Goal: Task Accomplishment & Management: Use online tool/utility

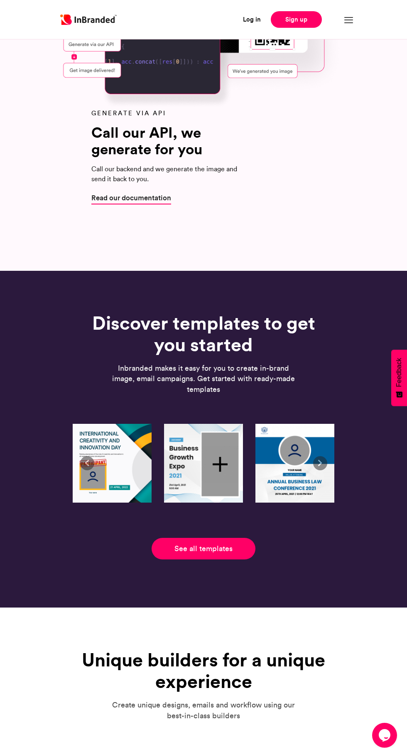
scroll to position [2287, 0]
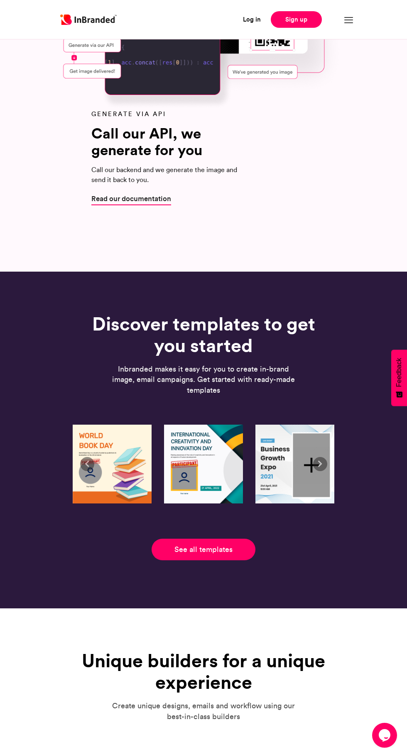
click at [217, 550] on link "See all templates" at bounding box center [203, 550] width 104 height 22
click at [216, 549] on link "See all templates" at bounding box center [203, 550] width 104 height 22
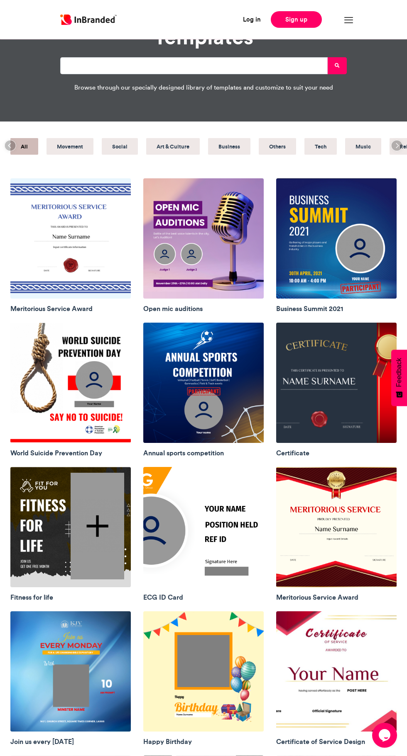
scroll to position [32, 0]
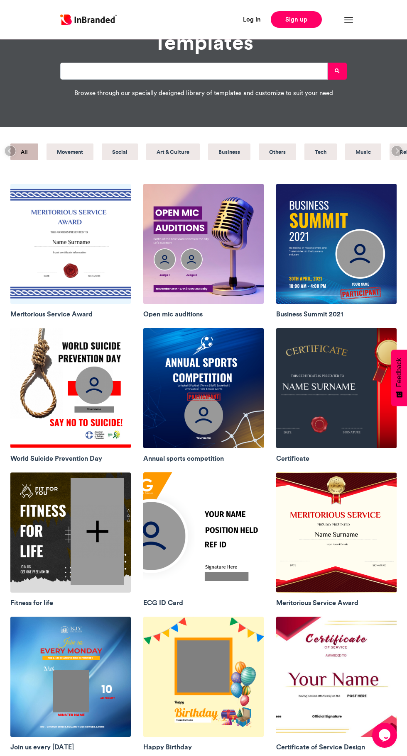
click at [229, 154] on h5 "Business" at bounding box center [229, 151] width 22 height 11
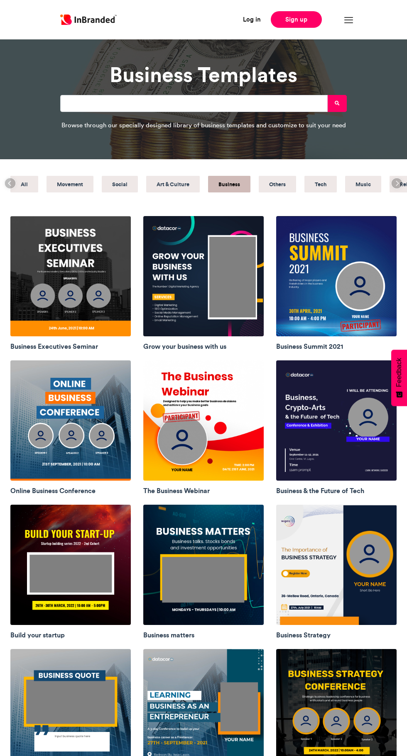
click at [233, 447] on img at bounding box center [203, 421] width 120 height 120
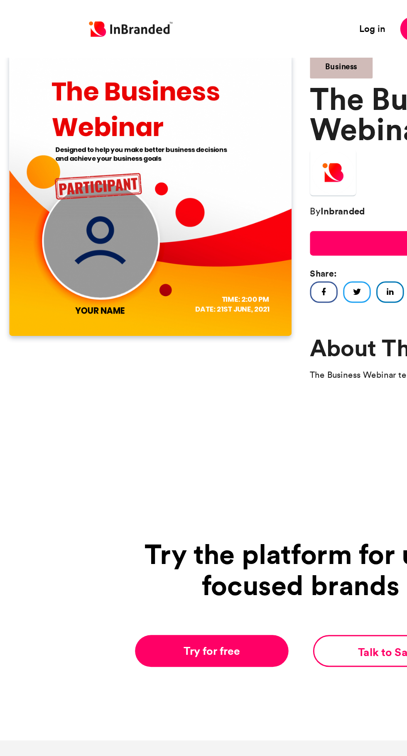
click at [251, 83] on h1 "The Business Webinar" at bounding box center [305, 76] width 191 height 41
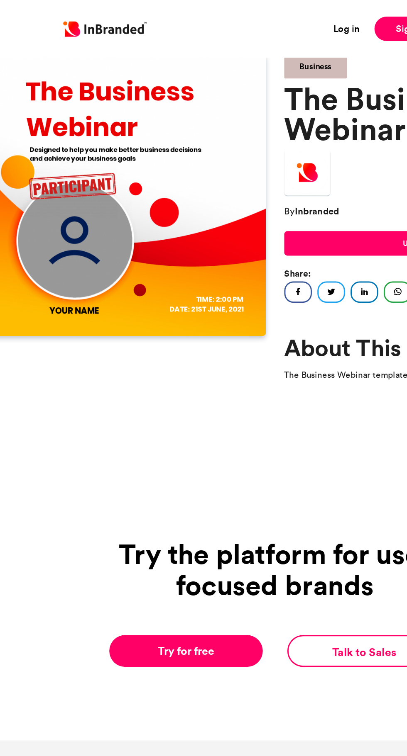
click at [84, 127] on img at bounding box center [101, 132] width 191 height 191
click at [85, 126] on img at bounding box center [101, 132] width 191 height 191
click at [82, 127] on img at bounding box center [101, 132] width 191 height 191
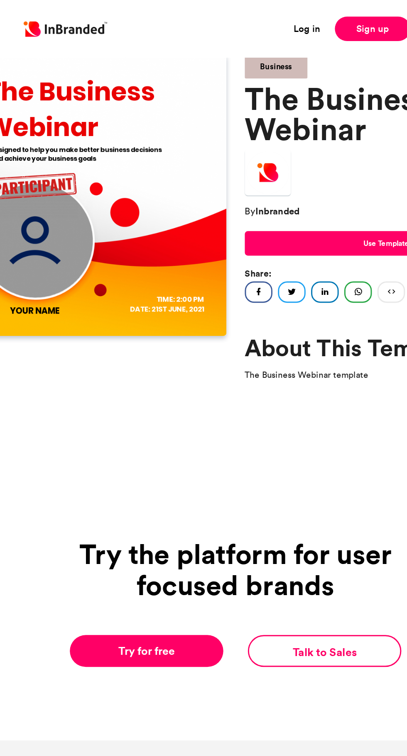
click at [307, 168] on span "Use Template" at bounding box center [305, 164] width 31 height 7
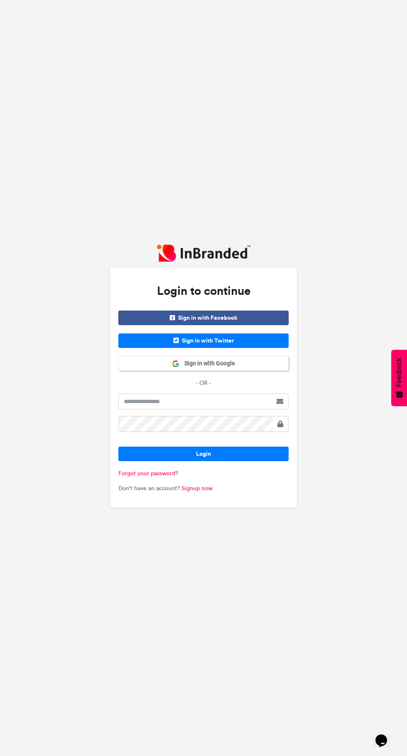
click at [254, 371] on button "Sign in with Google" at bounding box center [203, 363] width 170 height 15
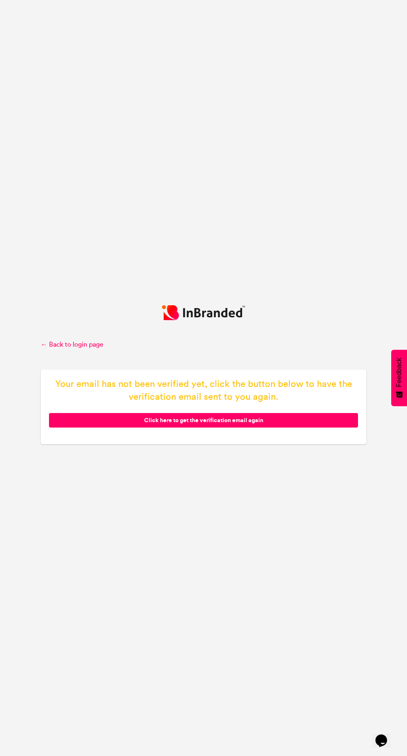
click at [248, 428] on span "Click here to get the verification email again" at bounding box center [203, 420] width 309 height 15
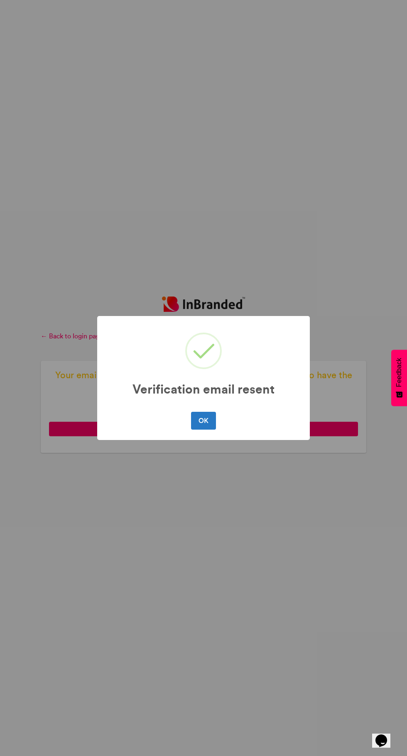
click at [204, 421] on button "OK" at bounding box center [203, 420] width 24 height 17
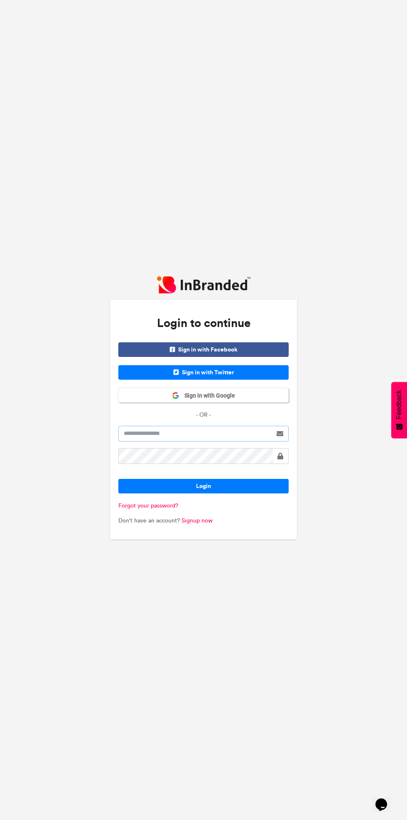
click at [251, 435] on input "text" at bounding box center [195, 434] width 154 height 16
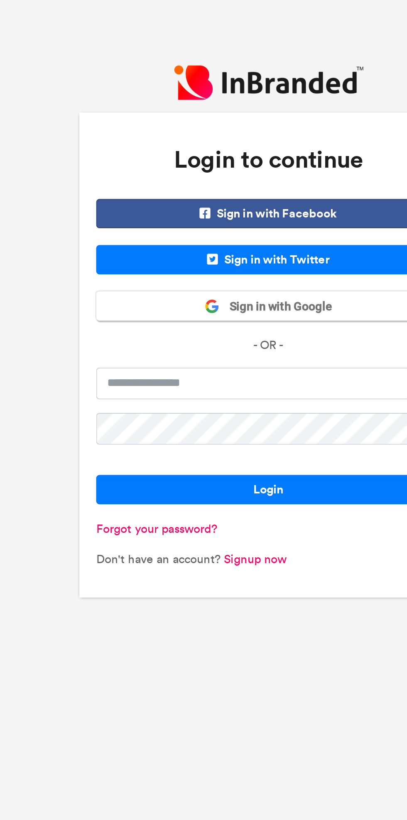
click at [234, 392] on span "Sign in with Google" at bounding box center [207, 396] width 56 height 8
click at [237, 395] on button "Sign in with Google" at bounding box center [203, 395] width 170 height 15
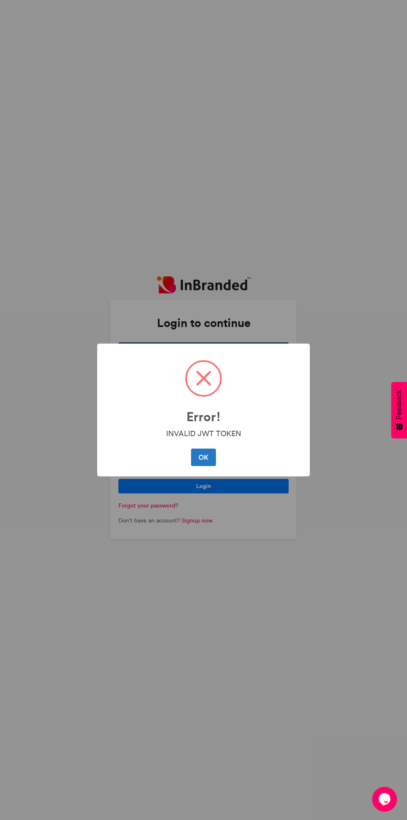
click at [203, 457] on button "OK" at bounding box center [203, 456] width 24 height 17
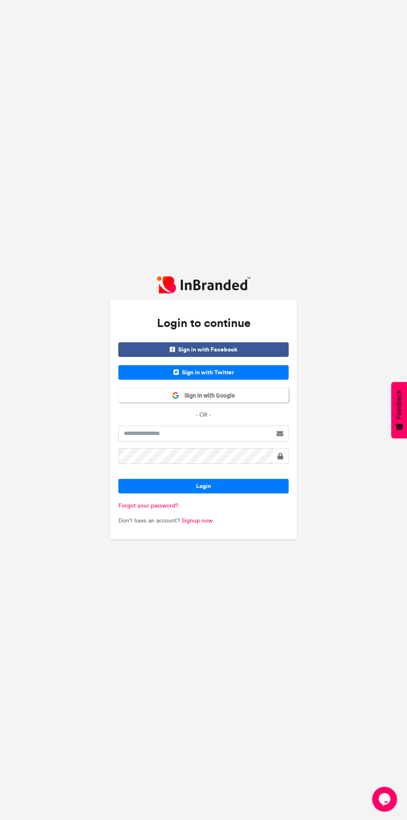
click at [268, 393] on button "Sign in with Google" at bounding box center [203, 395] width 170 height 15
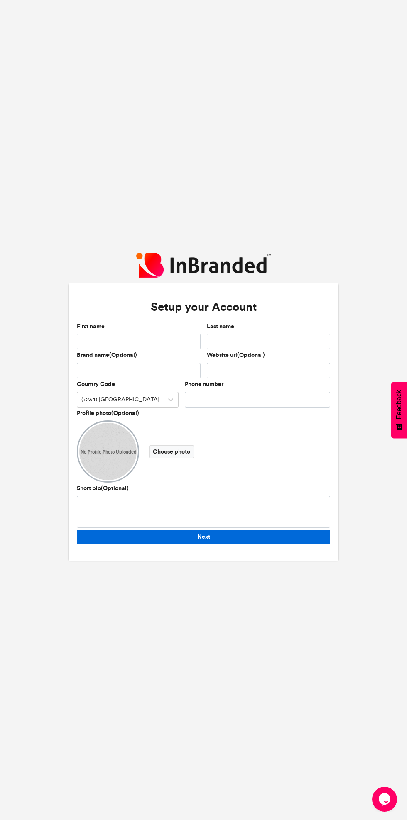
click at [252, 536] on button "Next" at bounding box center [203, 536] width 253 height 15
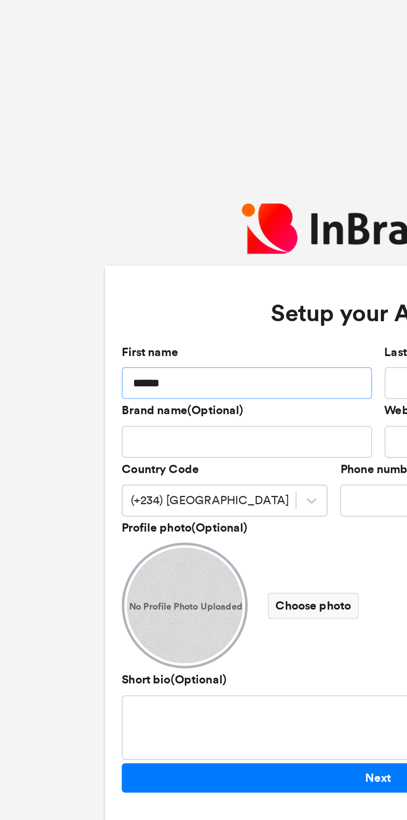
click at [139, 342] on input "*****" at bounding box center [139, 342] width 124 height 16
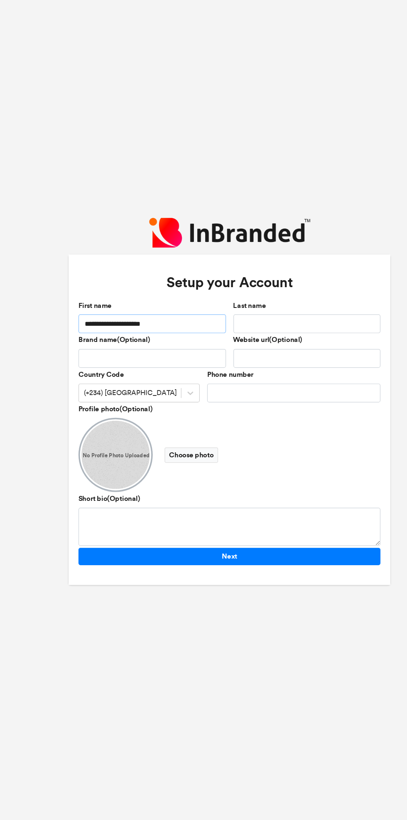
click at [177, 341] on input "**********" at bounding box center [139, 342] width 124 height 16
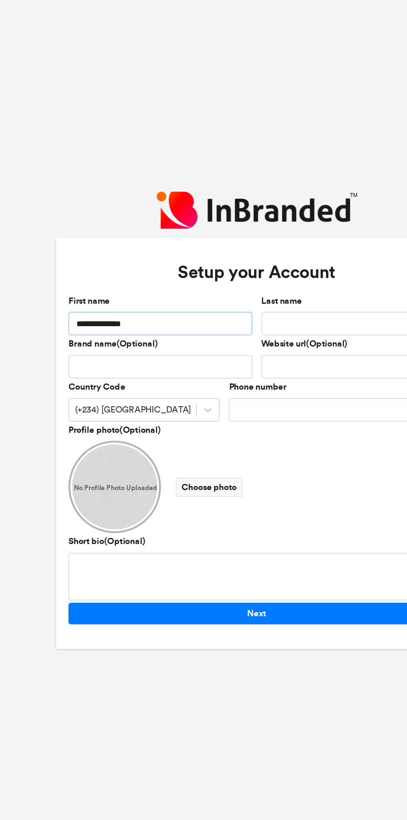
type input "**********"
click at [253, 341] on input "Last name" at bounding box center [269, 342] width 124 height 16
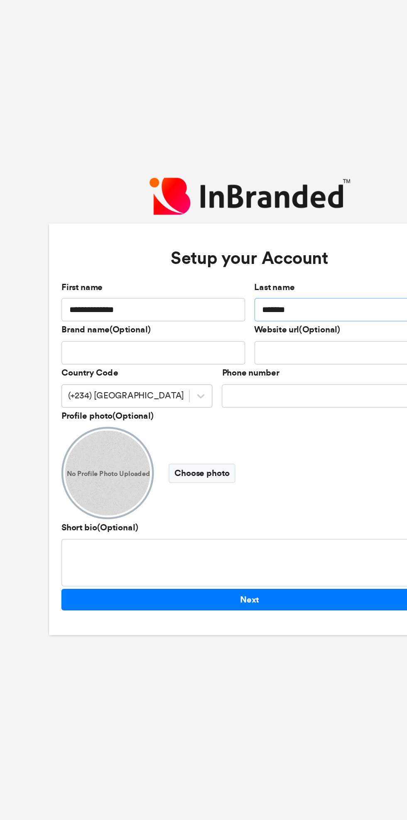
type input "******"
click at [150, 373] on input "Brand name(Optional)" at bounding box center [139, 371] width 124 height 16
type input "********"
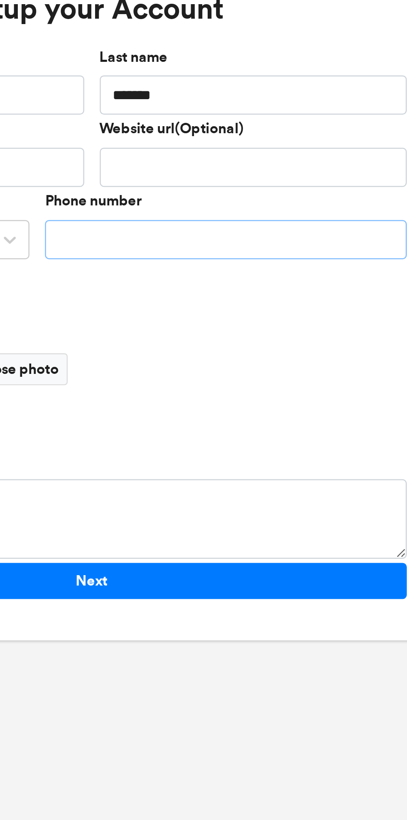
type input "**********"
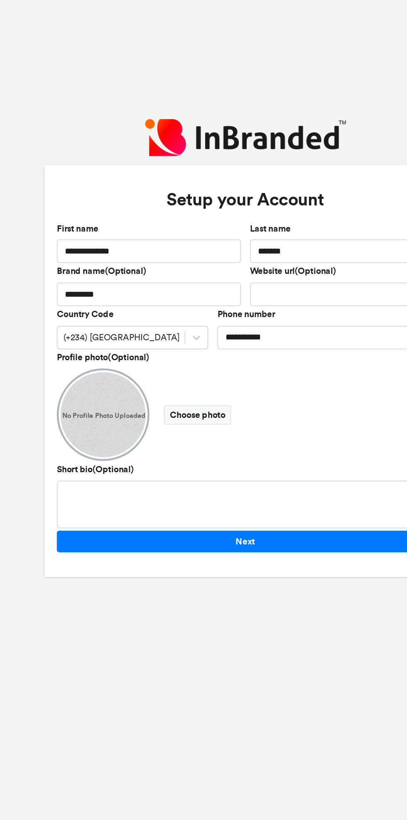
click at [173, 451] on label "Choose photo" at bounding box center [171, 451] width 45 height 13
click at [0, 0] on input "Choose photo" at bounding box center [0, 0] width 0 height 0
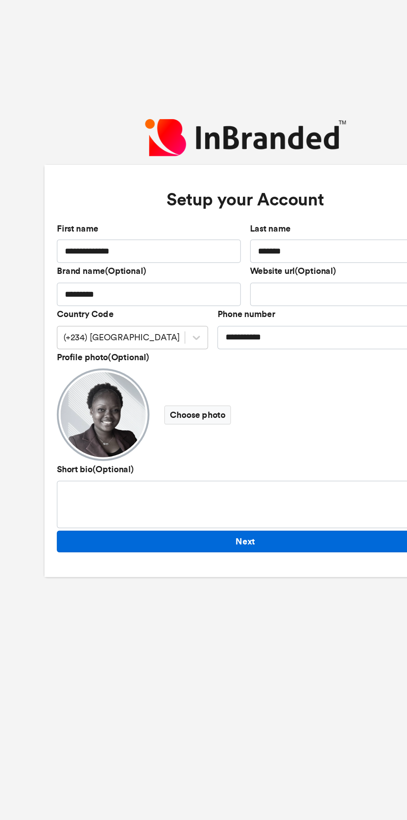
click at [241, 539] on button "Next" at bounding box center [203, 536] width 253 height 15
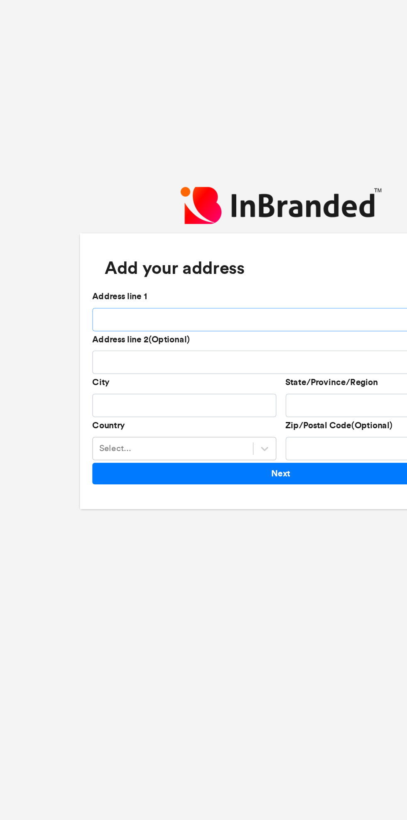
click at [219, 387] on input "Address line 1" at bounding box center [203, 388] width 253 height 16
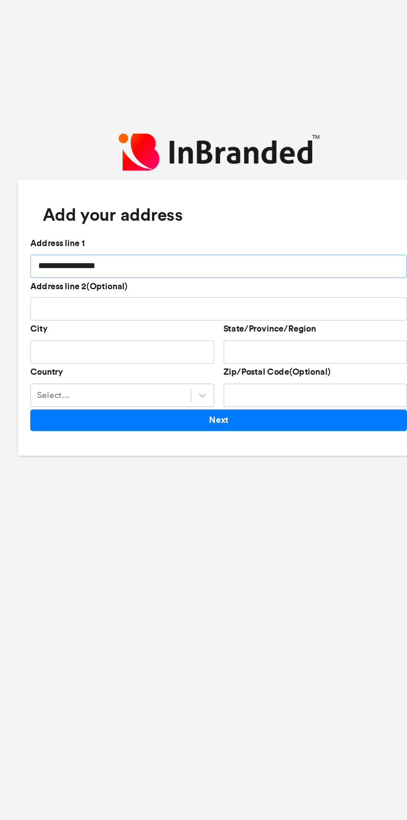
type input "**********"
click at [161, 444] on input "City" at bounding box center [139, 445] width 124 height 16
type input "*******"
click at [276, 445] on input "State/Province/Region" at bounding box center [269, 445] width 124 height 16
type input "*****"
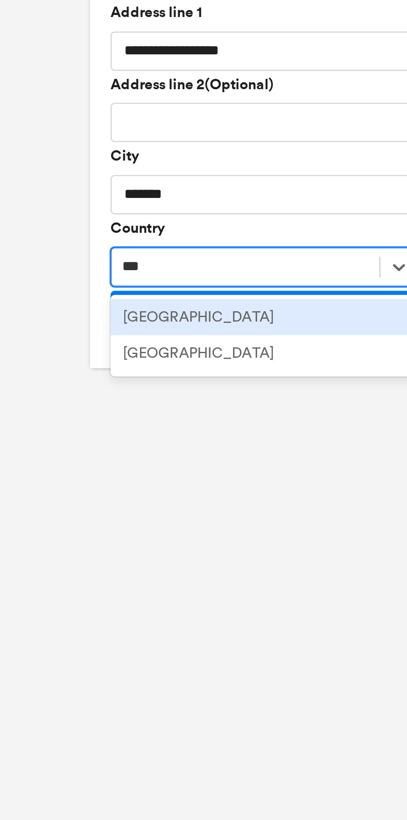
click at [132, 514] on div "Nigeria" at bounding box center [139, 509] width 124 height 15
type input "***"
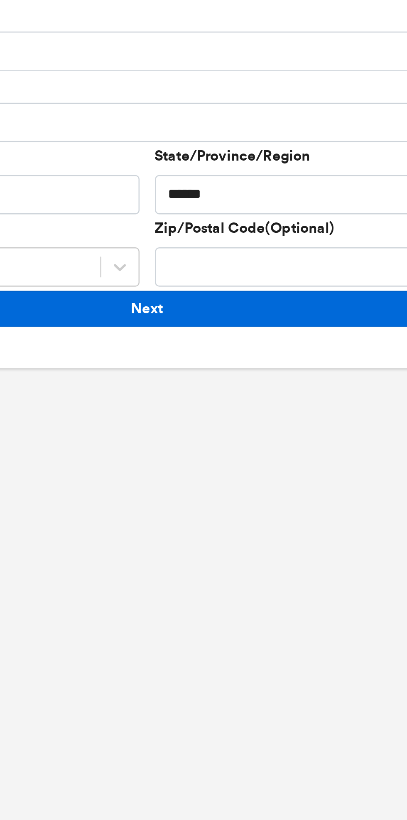
click at [245, 491] on button "Next" at bounding box center [203, 491] width 253 height 15
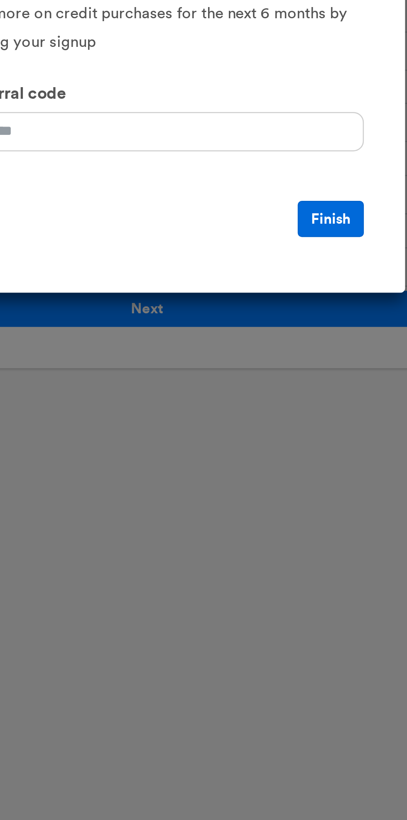
click at [284, 456] on button "Finish" at bounding box center [277, 455] width 27 height 15
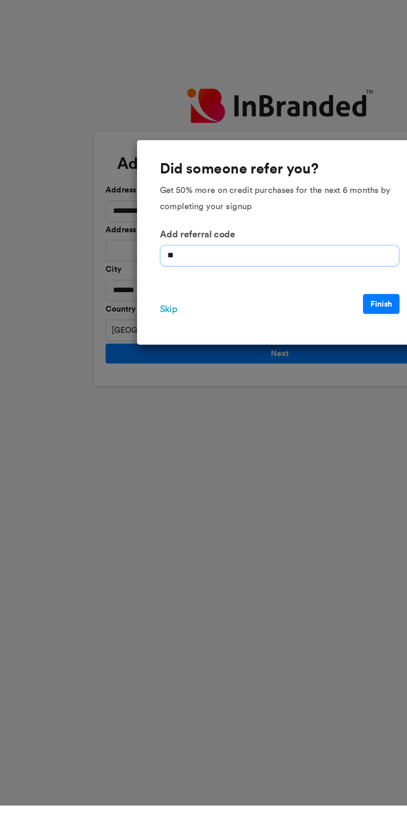
type input "***"
click at [289, 459] on button "Finish" at bounding box center [277, 455] width 27 height 15
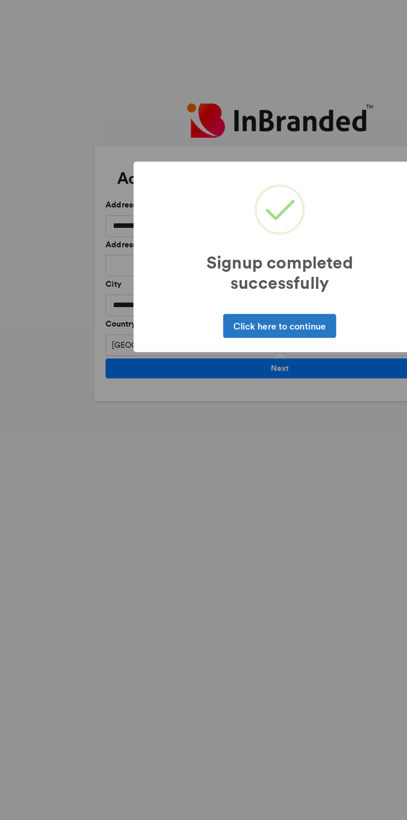
click at [227, 463] on button "Click here to continue" at bounding box center [203, 459] width 82 height 17
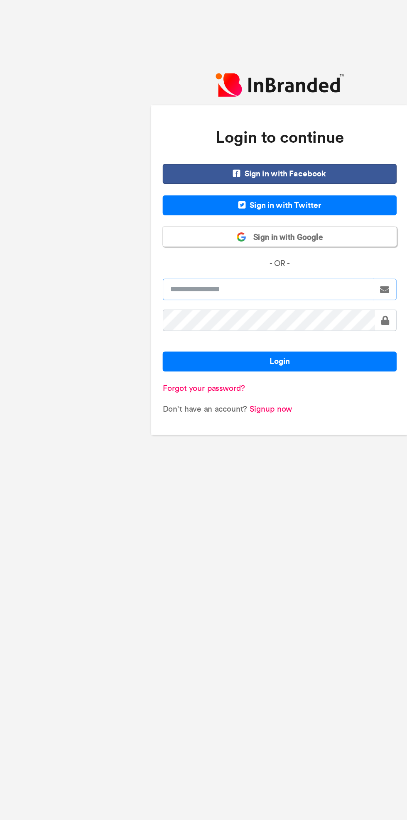
click at [222, 433] on input "text" at bounding box center [195, 434] width 154 height 16
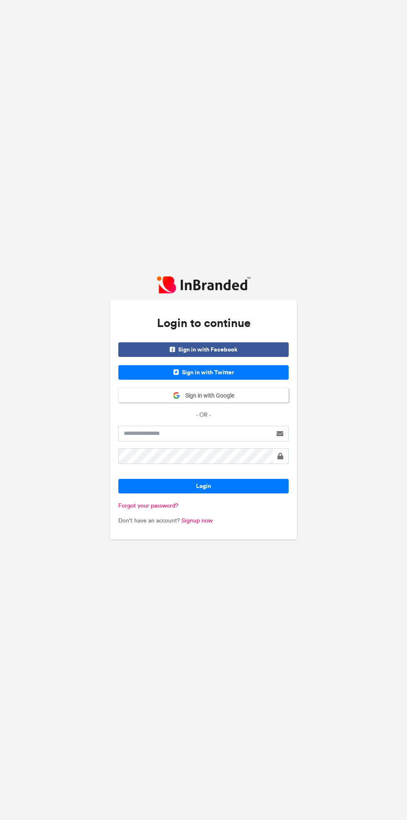
click at [249, 397] on button "Sign in with Google" at bounding box center [203, 395] width 170 height 15
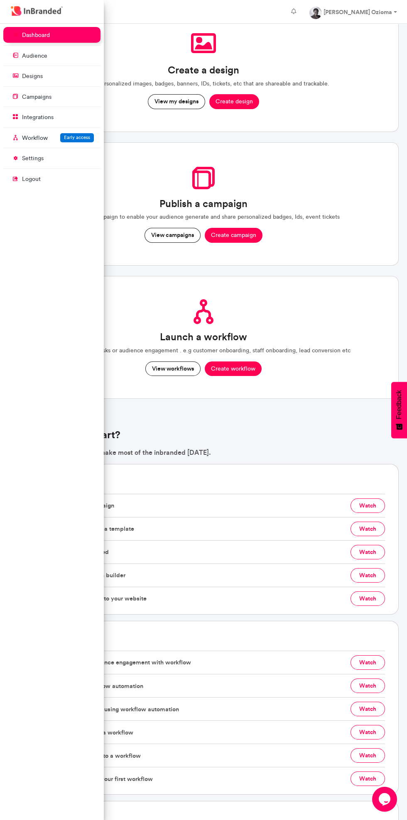
scroll to position [61, 0]
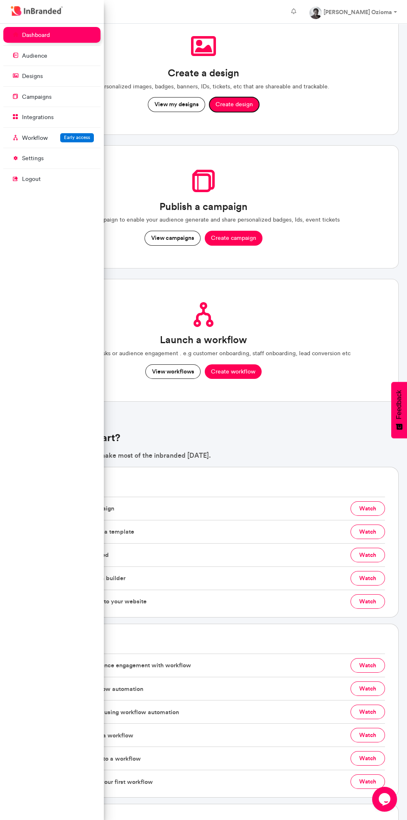
click at [229, 105] on button "Create design" at bounding box center [234, 104] width 50 height 15
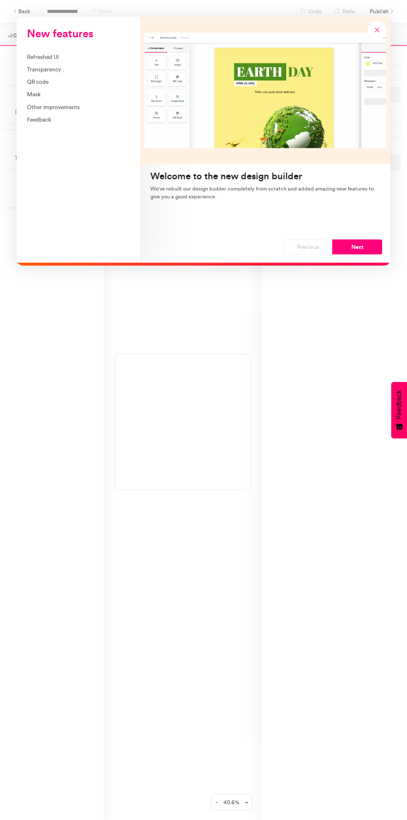
click at [376, 29] on icon "New features" at bounding box center [376, 29] width 7 height 7
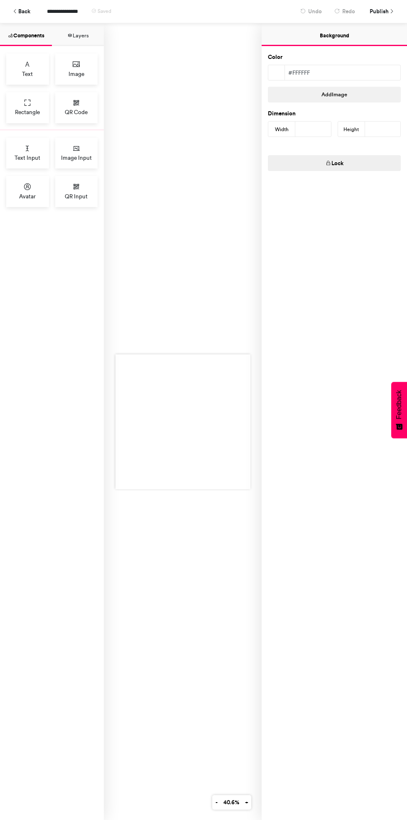
click at [85, 73] on div "Image" at bounding box center [76, 69] width 43 height 31
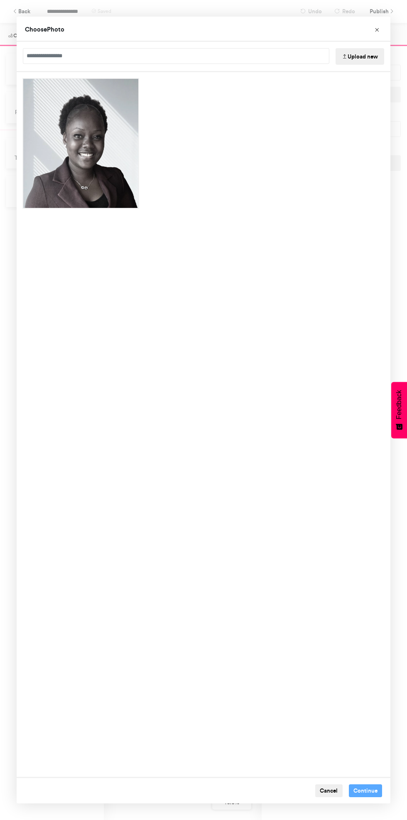
click at [376, 30] on icon "Choose Image" at bounding box center [377, 30] width 6 height 6
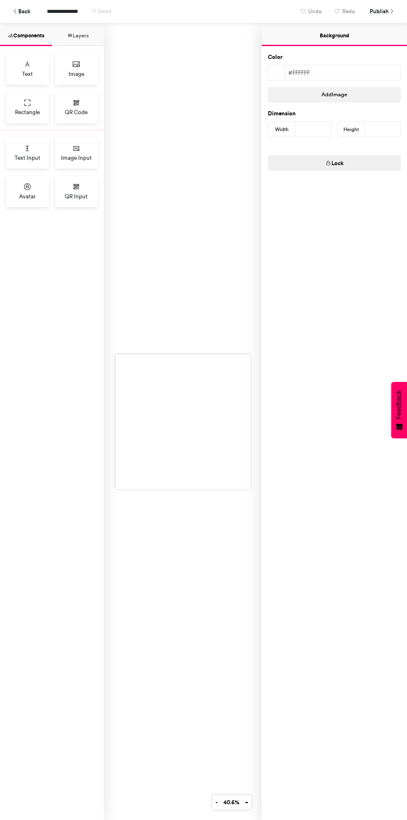
click at [86, 148] on div "Image Input" at bounding box center [76, 153] width 43 height 31
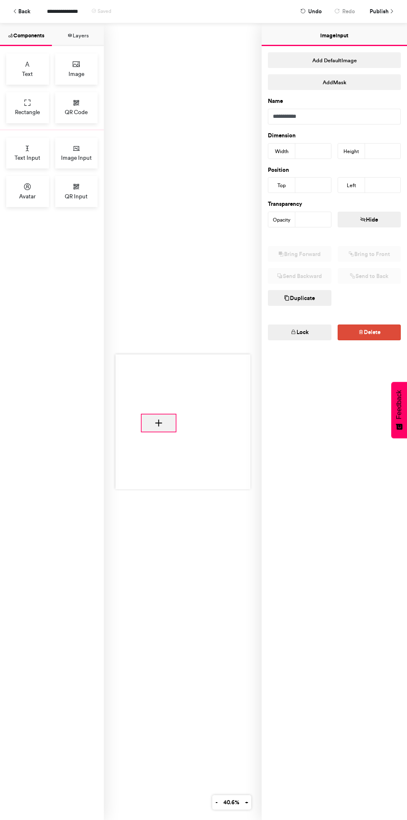
type input "***"
click at [94, 24] on button "Layers" at bounding box center [78, 34] width 52 height 23
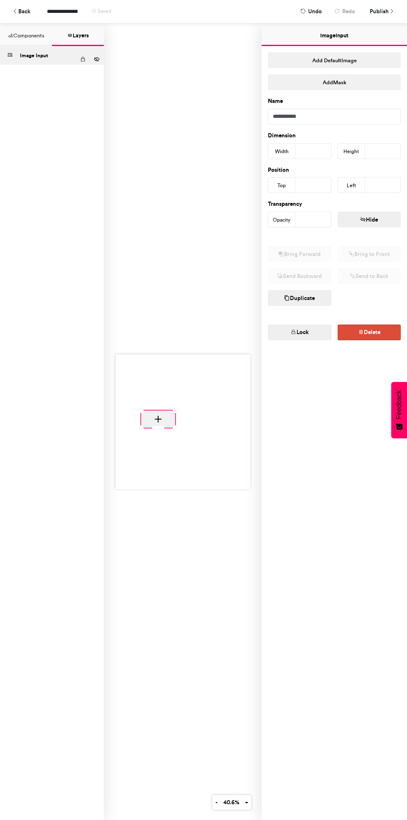
click at [26, 55] on div "Image Input" at bounding box center [48, 55] width 56 height 19
click at [21, 62] on div "Image Input" at bounding box center [48, 55] width 56 height 19
click at [47, 54] on div "Image Input" at bounding box center [48, 55] width 56 height 19
click at [26, 55] on div "Image Input" at bounding box center [48, 55] width 56 height 19
click at [25, 55] on div "Image Input" at bounding box center [48, 55] width 56 height 19
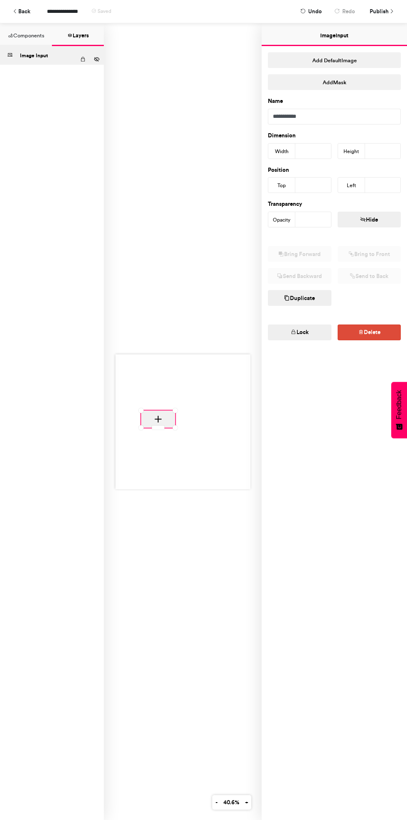
click at [36, 58] on div "Image Input" at bounding box center [48, 55] width 56 height 19
click at [375, 63] on button "Add Default Image" at bounding box center [334, 60] width 133 height 16
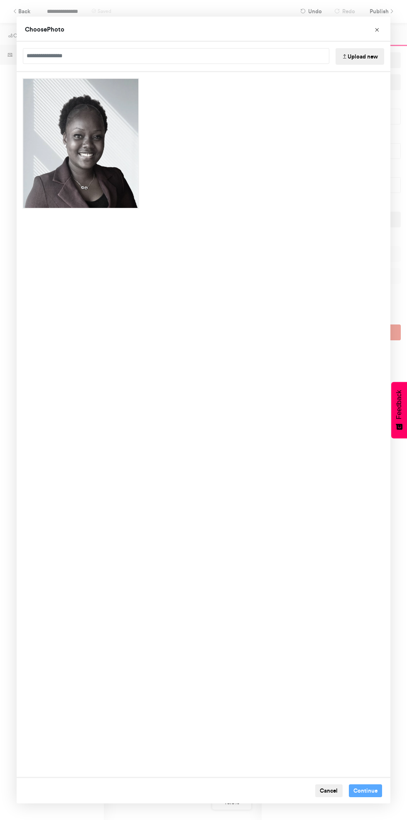
click at [358, 58] on button "Upload new" at bounding box center [359, 56] width 49 height 17
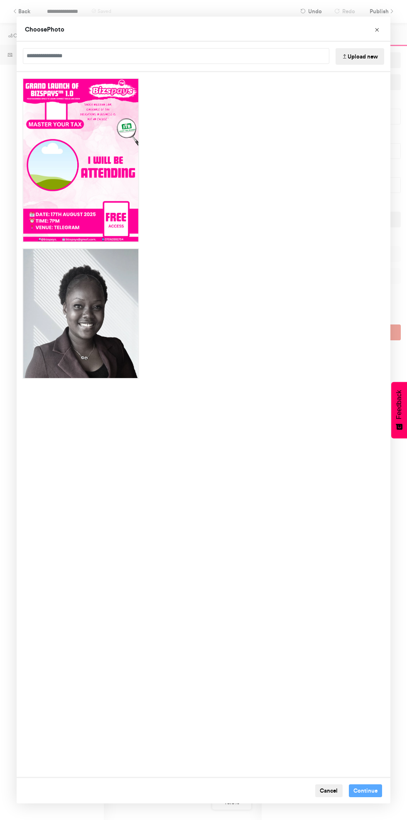
click at [382, 819] on div "Choose Photo Upload new Cancel Continue" at bounding box center [203, 410] width 407 height 820
